Goal: Task Accomplishment & Management: Manage account settings

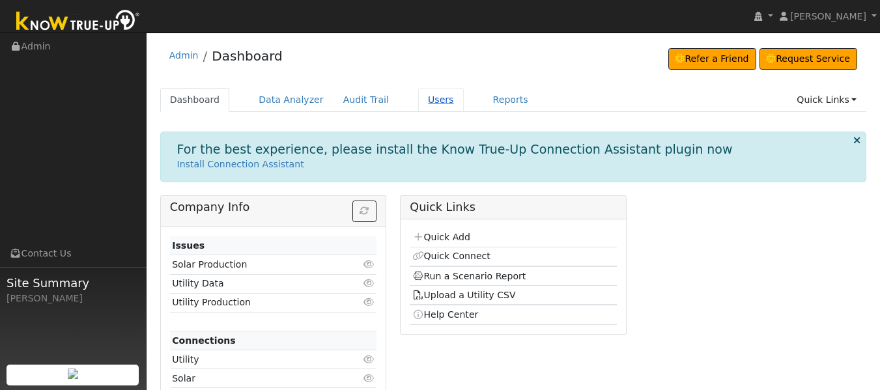
click at [422, 100] on link "Users" at bounding box center [441, 100] width 46 height 24
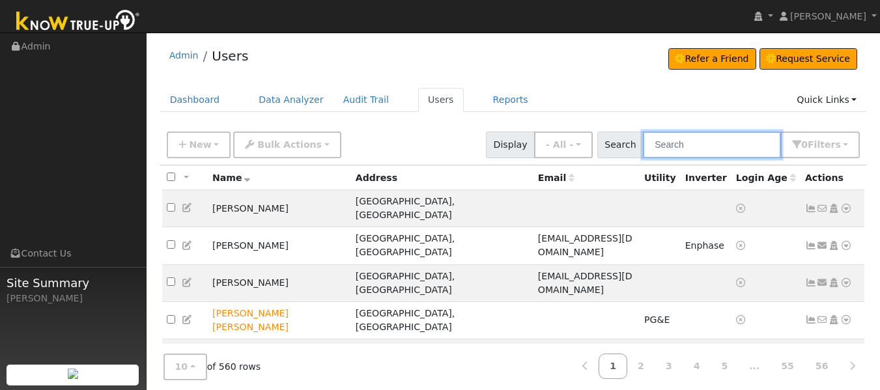
click at [693, 149] on input "text" at bounding box center [712, 145] width 138 height 27
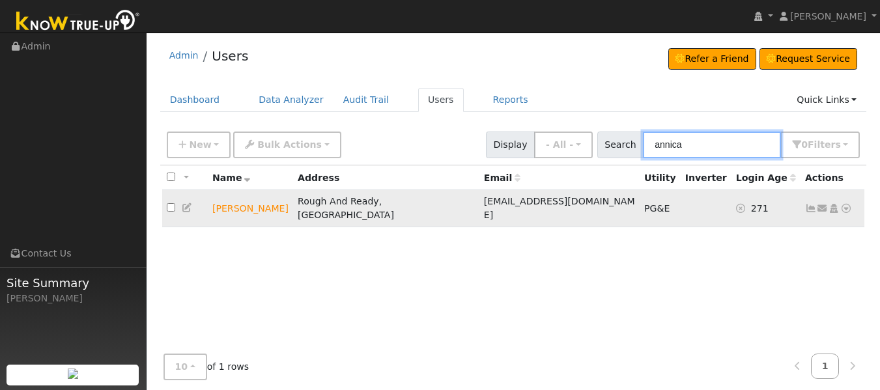
type input "annica"
click at [809, 209] on link at bounding box center [811, 208] width 12 height 10
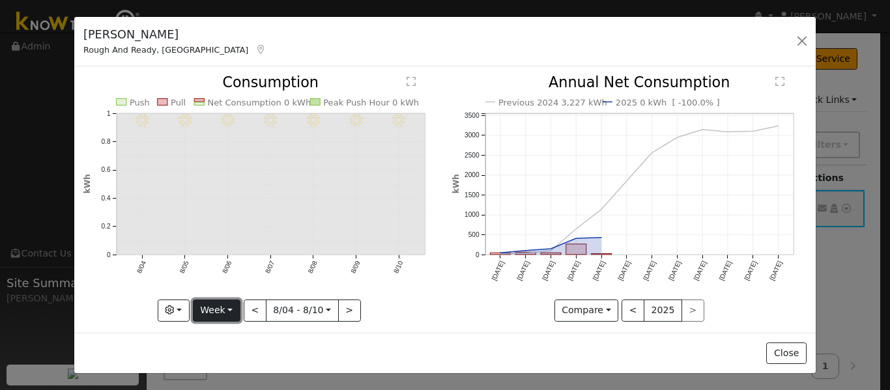
click at [209, 308] on button "Week" at bounding box center [217, 311] width 48 height 22
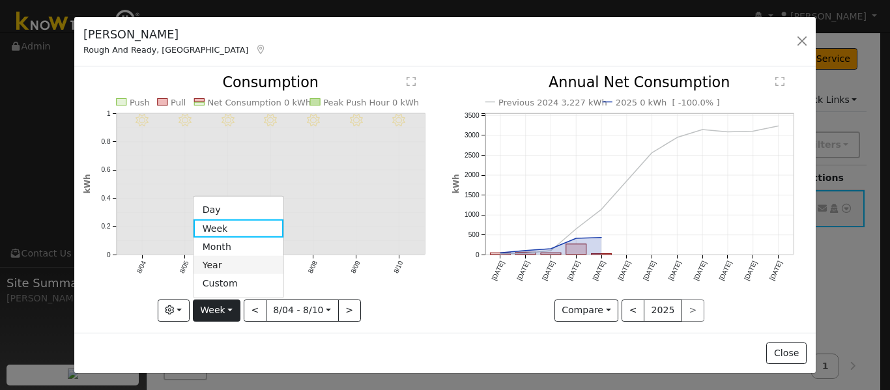
click at [209, 259] on link "Year" at bounding box center [239, 265] width 91 height 18
type input "2024-08-01"
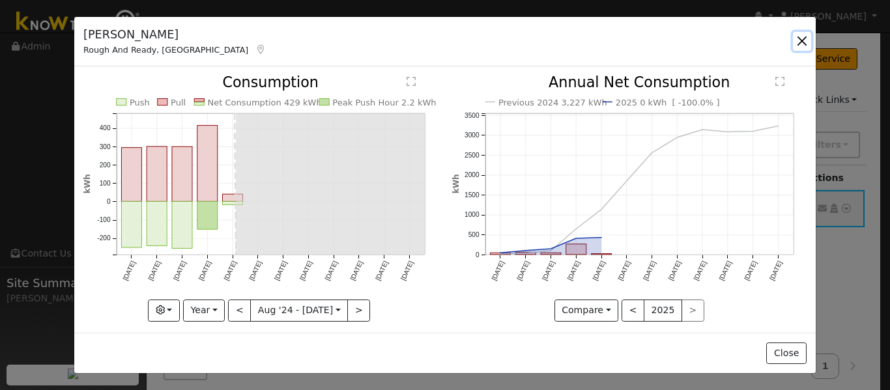
click at [803, 38] on button "button" at bounding box center [802, 41] width 18 height 18
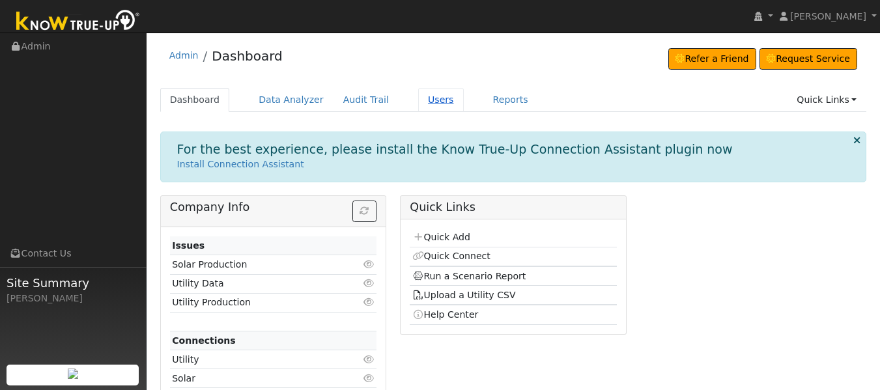
click at [427, 102] on link "Users" at bounding box center [441, 100] width 46 height 24
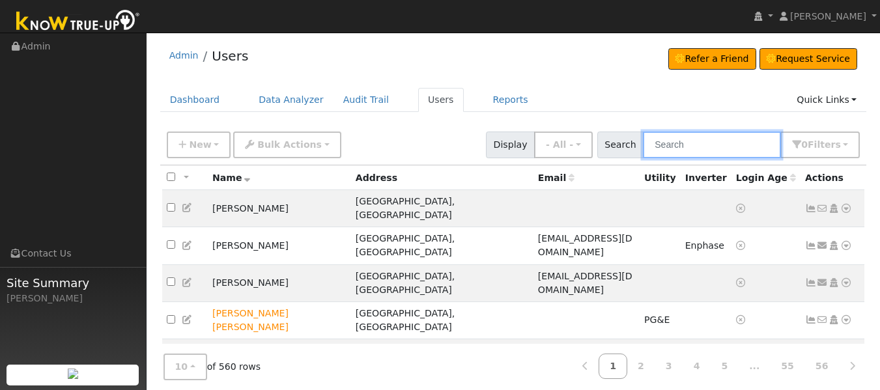
click at [673, 144] on input "text" at bounding box center [712, 145] width 138 height 27
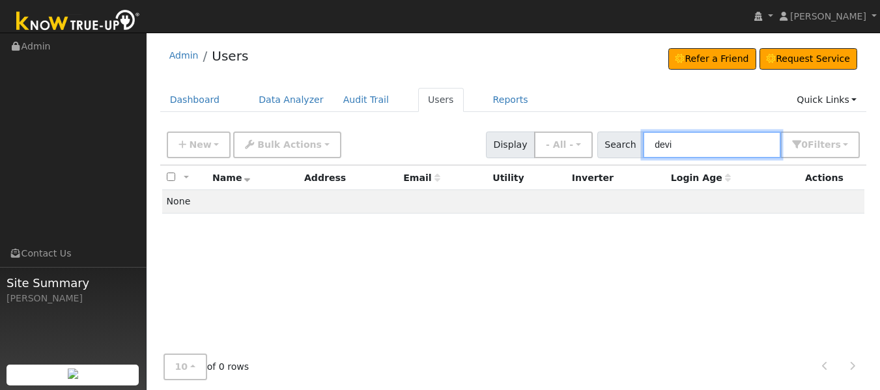
type input "devin"
